Goal: Task Accomplishment & Management: Manage account settings

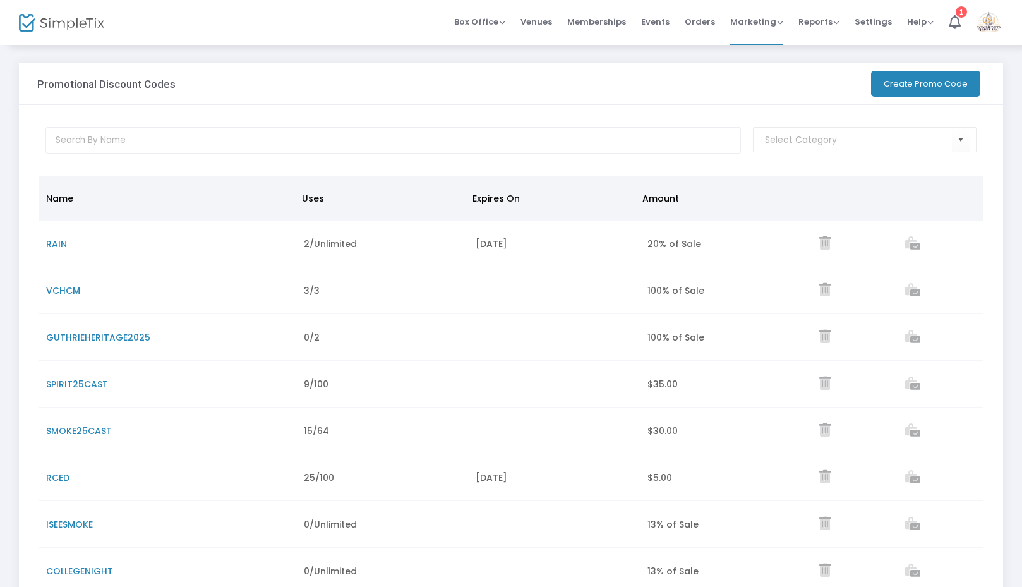
click at [473, 87] on div "Promotional Discount Codes" at bounding box center [448, 83] width 834 height 41
click at [610, 20] on span "Memberships" at bounding box center [596, 22] width 59 height 32
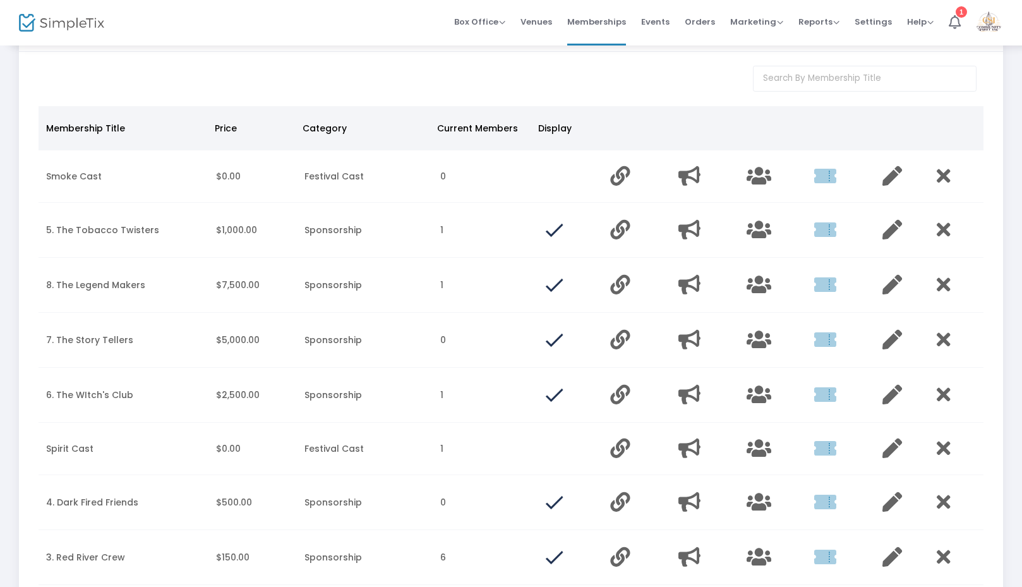
scroll to position [68, 0]
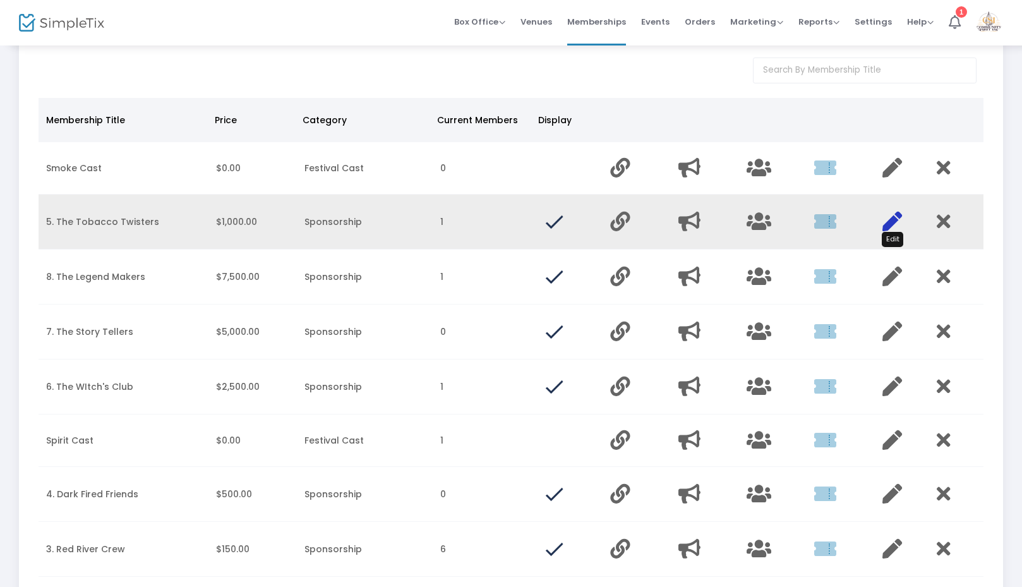
click at [889, 220] on icon "Data table" at bounding box center [893, 222] width 20 height 20
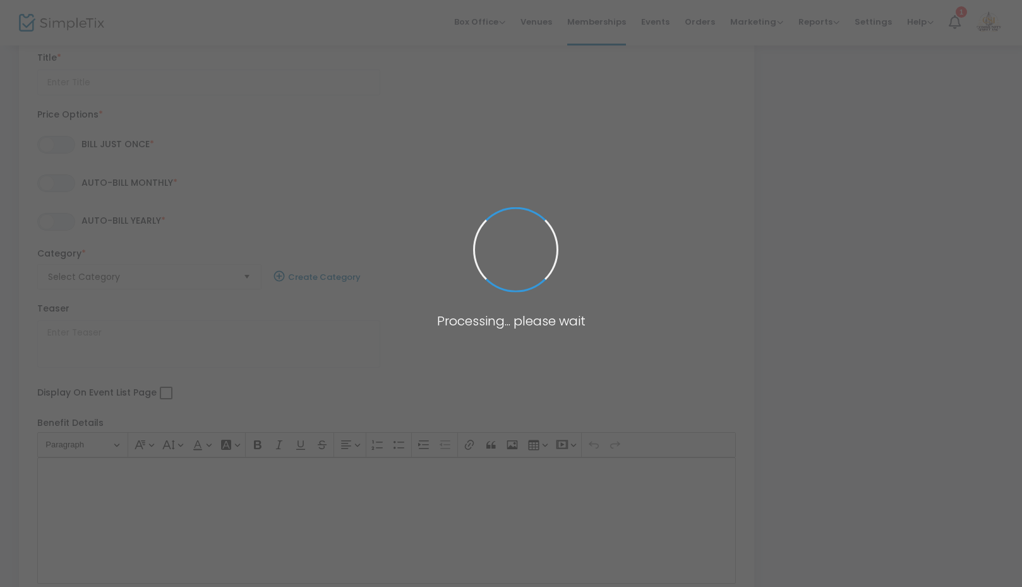
type input "5. The Tobacco Twisters"
type textarea "Become a Tobacco Twister for $1,000!"
checkbox input "true"
radio input "false"
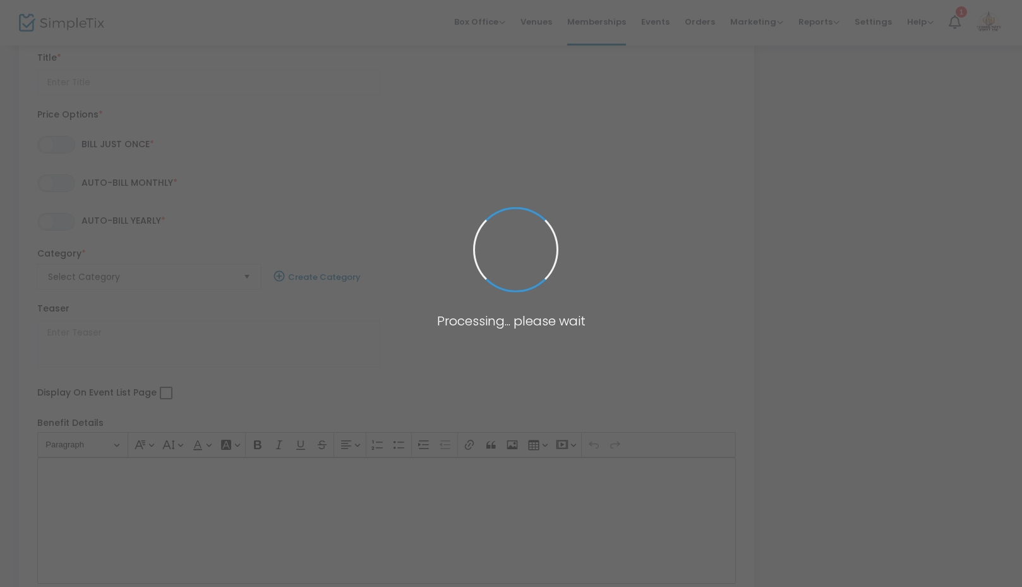
radio input "true"
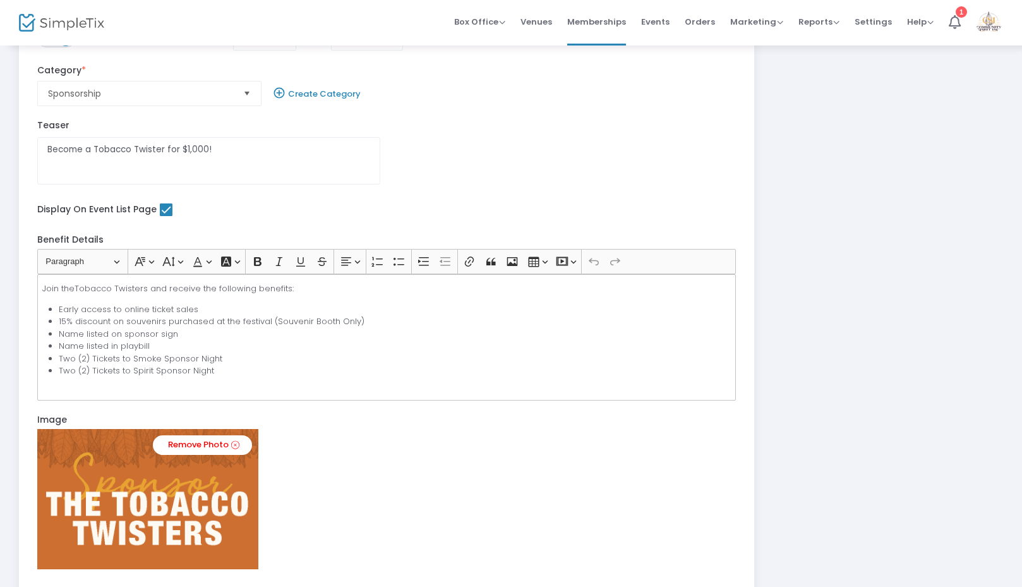
scroll to position [202, 0]
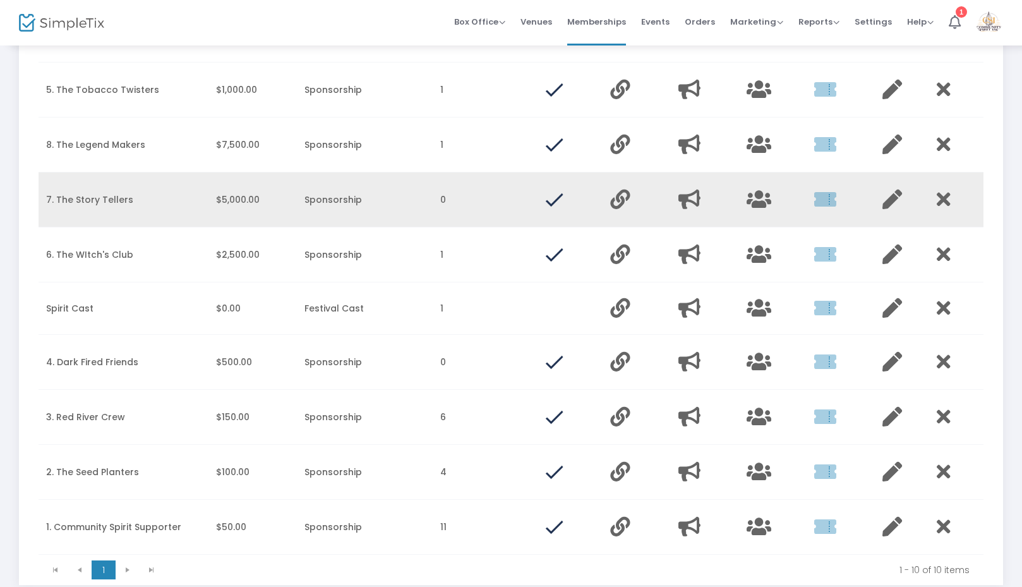
scroll to position [207, 0]
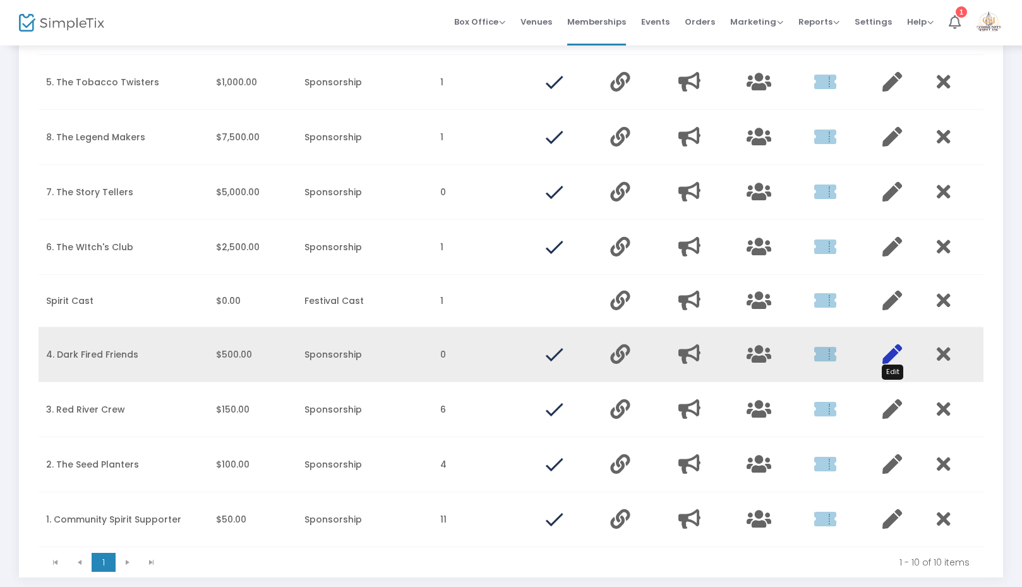
click at [898, 347] on icon "Data table" at bounding box center [893, 354] width 20 height 20
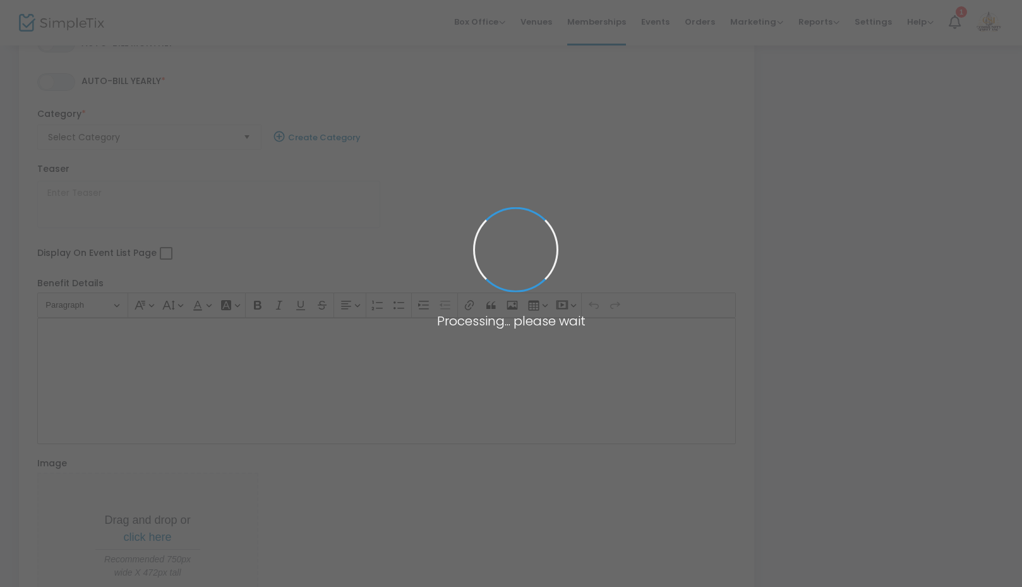
type input "4. Dark Fired Friends"
type textarea "Join the Dark Fired Friends for $500!"
checkbox input "true"
radio input "false"
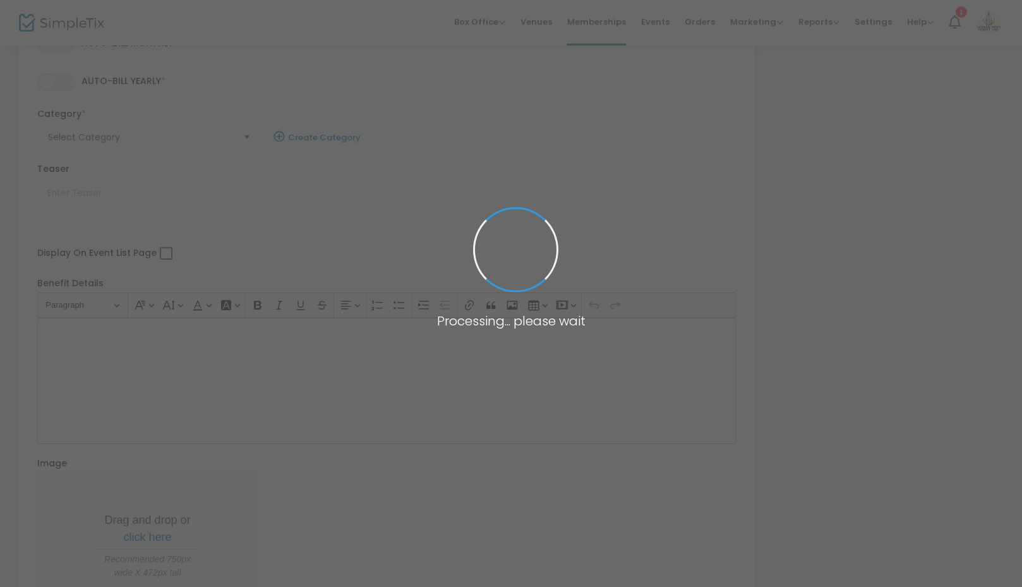
radio input "true"
